Goal: Complete application form

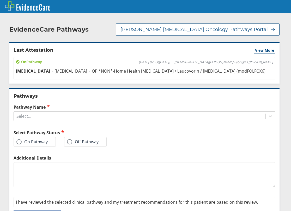
click at [101, 112] on div "Select..." at bounding box center [140, 116] width 252 height 9
click at [73, 105] on div "Pathway Name Select..." at bounding box center [145, 112] width 262 height 17
click at [74, 112] on div "Select..." at bounding box center [140, 116] width 252 height 9
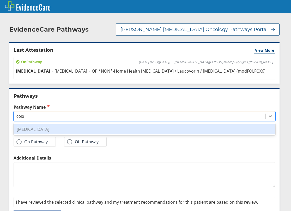
type input "colo"
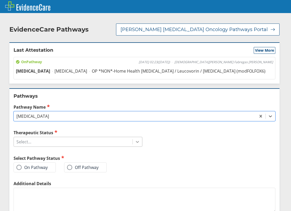
click at [139, 139] on div at bounding box center [137, 141] width 9 height 9
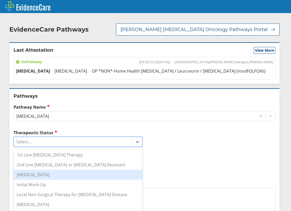
click at [83, 170] on div "[MEDICAL_DATA]" at bounding box center [78, 175] width 129 height 10
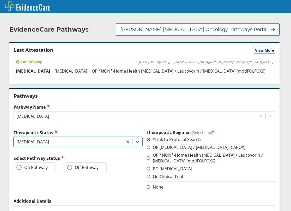
click at [32, 165] on label "On Pathway" at bounding box center [31, 167] width 31 height 5
click at [0, 0] on input "On Pathway" at bounding box center [0, 0] width 0 height 0
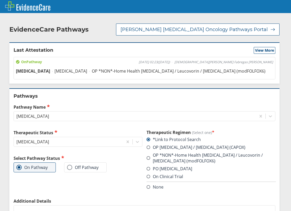
click at [149, 144] on label "OP [MEDICAL_DATA] / [MEDICAL_DATA] (CAPOX)" at bounding box center [196, 147] width 99 height 6
click at [0, 0] on input "OP [MEDICAL_DATA] / [MEDICAL_DATA] (CAPOX)" at bounding box center [0, 0] width 0 height 0
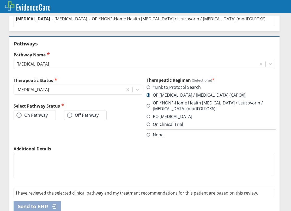
click at [26, 112] on div "On Pathway" at bounding box center [35, 115] width 42 height 10
click at [19, 112] on span at bounding box center [18, 114] width 5 height 5
click at [0, 0] on input "On Pathway" at bounding box center [0, 0] width 0 height 0
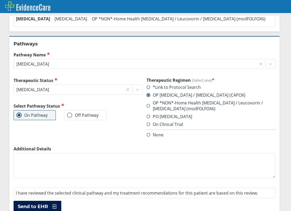
click at [43, 203] on span "Send to EHR" at bounding box center [33, 206] width 30 height 6
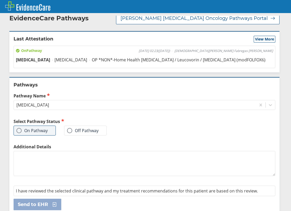
scroll to position [0, 0]
